Goal: Check status

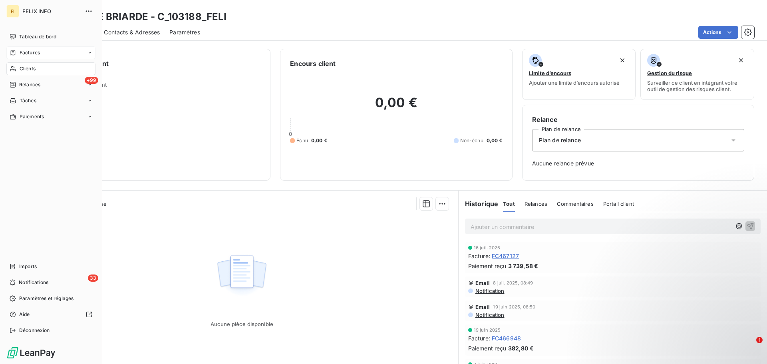
click at [32, 54] on span "Factures" at bounding box center [30, 52] width 20 height 7
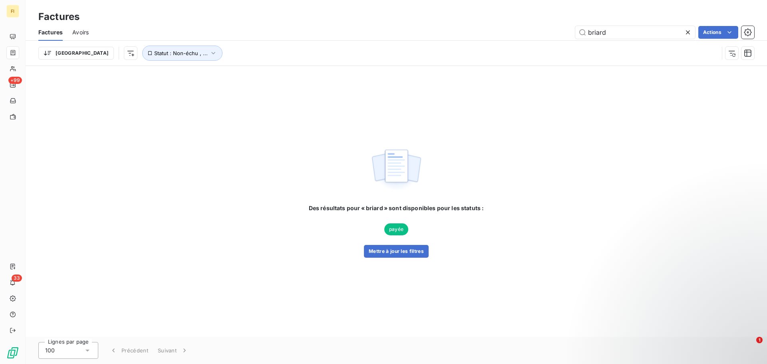
drag, startPoint x: 632, startPoint y: 37, endPoint x: 537, endPoint y: 26, distance: 96.5
click at [553, 32] on div "briard Actions" at bounding box center [426, 32] width 656 height 13
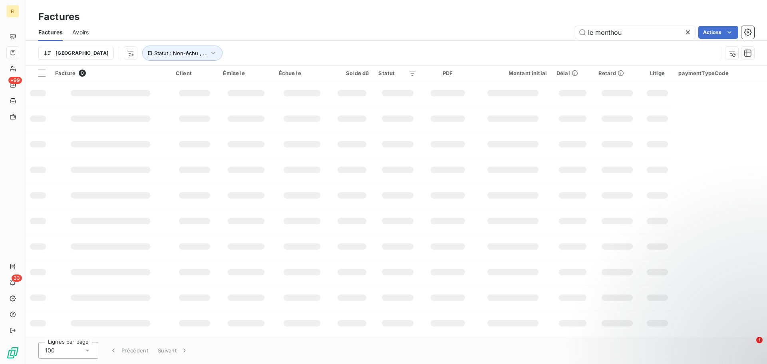
type input "le monthou"
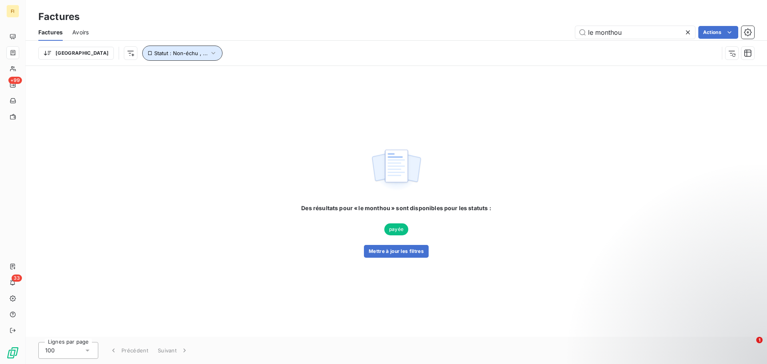
click at [157, 54] on span "Statut : Non-échu , ..." at bounding box center [181, 53] width 54 height 6
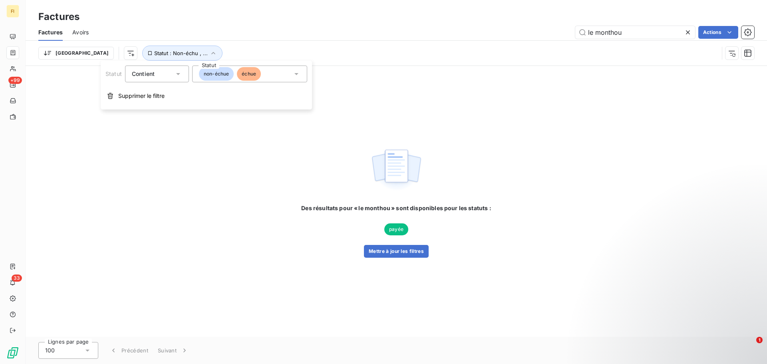
click at [267, 178] on div "Des résultats pour « le monthou » sont disponibles pour les statuts : payée Met…" at bounding box center [396, 201] width 741 height 271
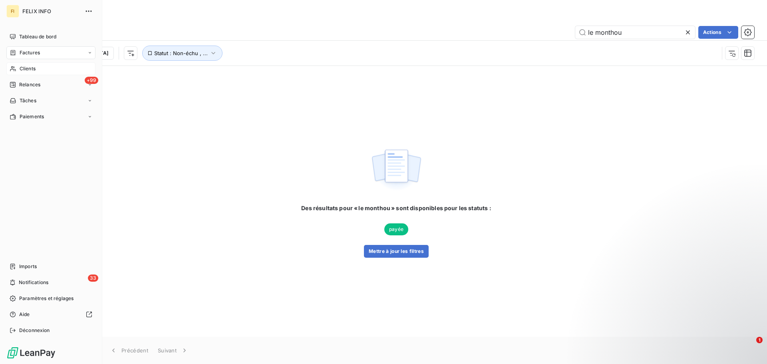
click at [26, 66] on span "Clients" at bounding box center [28, 68] width 16 height 7
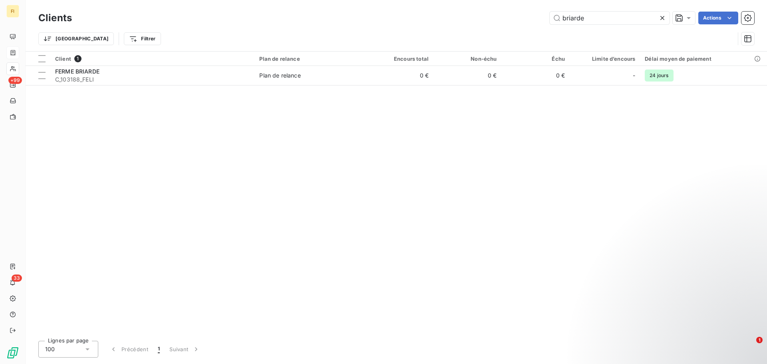
drag, startPoint x: 549, startPoint y: 12, endPoint x: 330, endPoint y: 12, distance: 219.3
click at [332, 13] on div "briarde Actions" at bounding box center [417, 18] width 673 height 13
type input "le monthou"
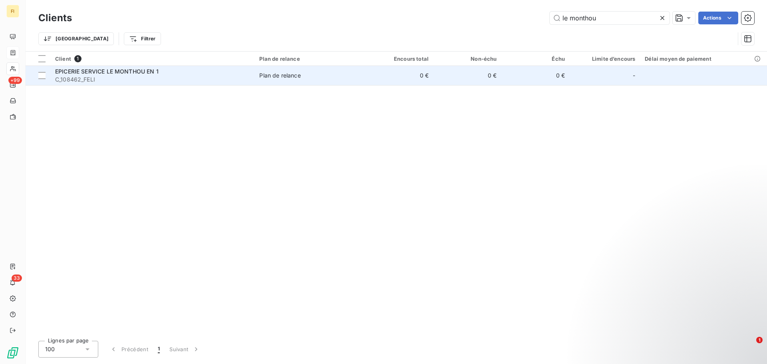
click at [167, 77] on span "C_108462_FELI" at bounding box center [152, 80] width 195 height 8
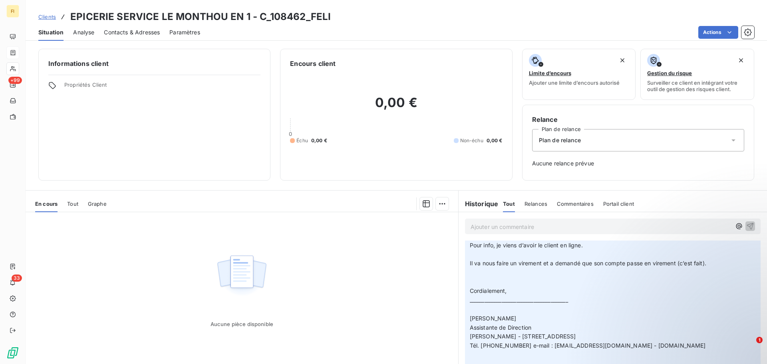
scroll to position [120, 0]
